Goal: Use online tool/utility: Utilize a website feature to perform a specific function

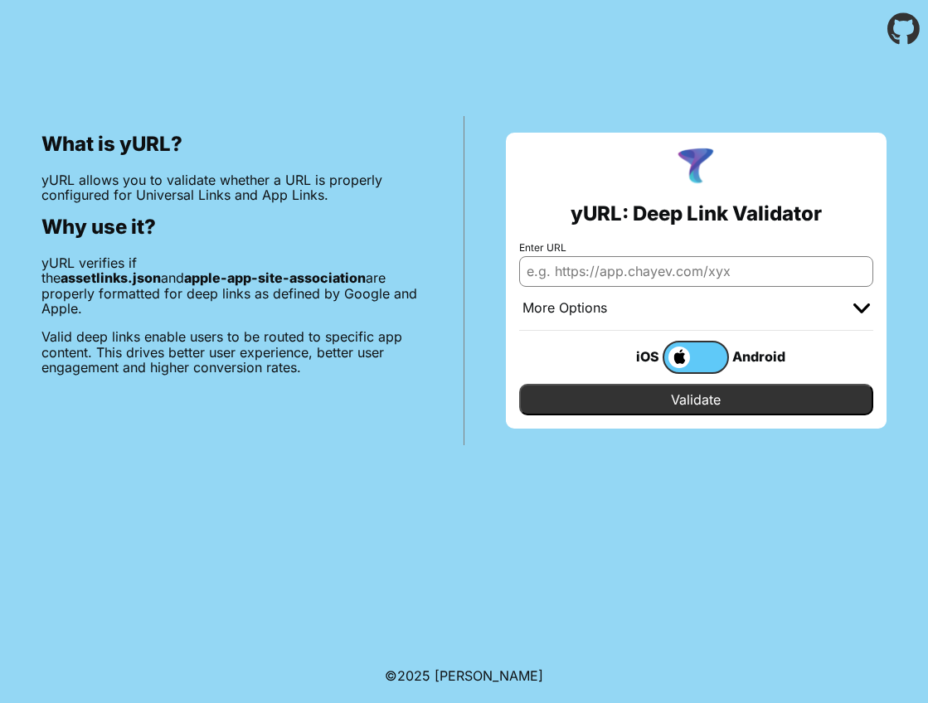
click at [673, 362] on span at bounding box center [677, 358] width 26 height 22
click at [0, 0] on input "checkbox" at bounding box center [0, 0] width 0 height 0
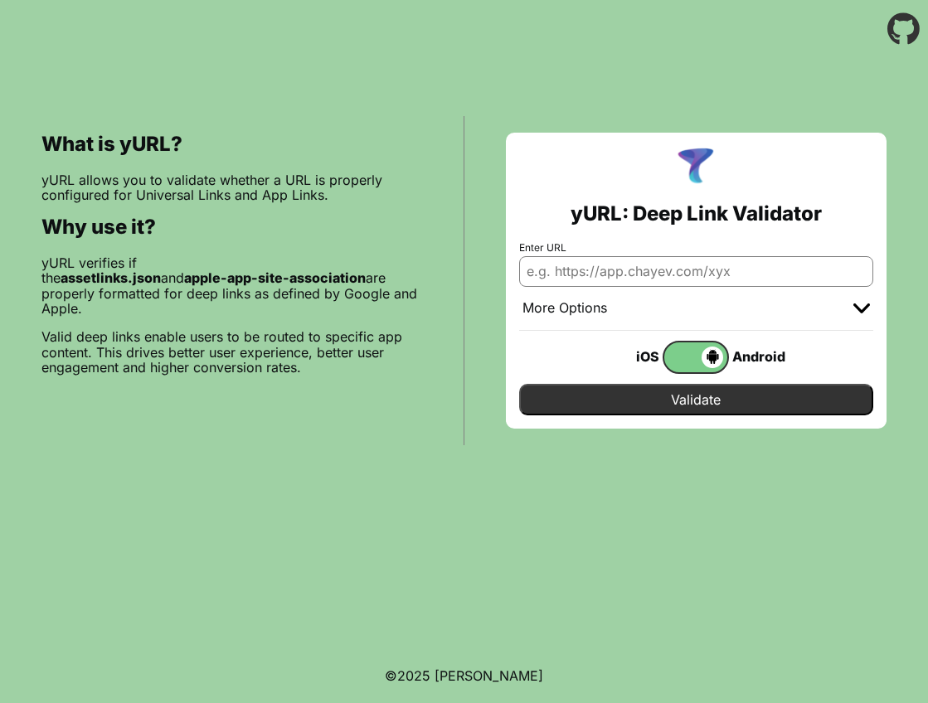
click at [607, 268] on input "Enter URL" at bounding box center [696, 271] width 355 height 30
type input "[URL][DOMAIN_NAME]"
click at [630, 402] on input "Validate" at bounding box center [696, 400] width 355 height 32
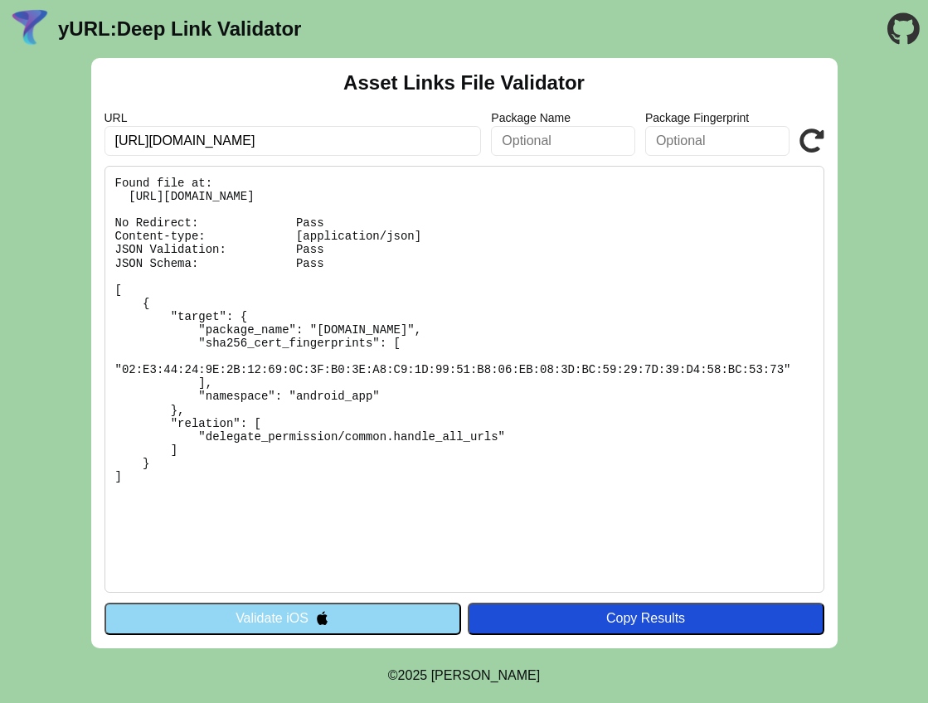
drag, startPoint x: 145, startPoint y: 483, endPoint x: 94, endPoint y: 288, distance: 201.6
click at [94, 288] on div "Asset Links File Validator URL [URL][DOMAIN_NAME] Package Name Package Fingerpr…" at bounding box center [464, 353] width 747 height 591
copy pre "[ { "target": { "package_name": "[DOMAIN_NAME]", "sha256_cert_fingerprints": [ …"
